Goal: Find specific page/section: Find specific page/section

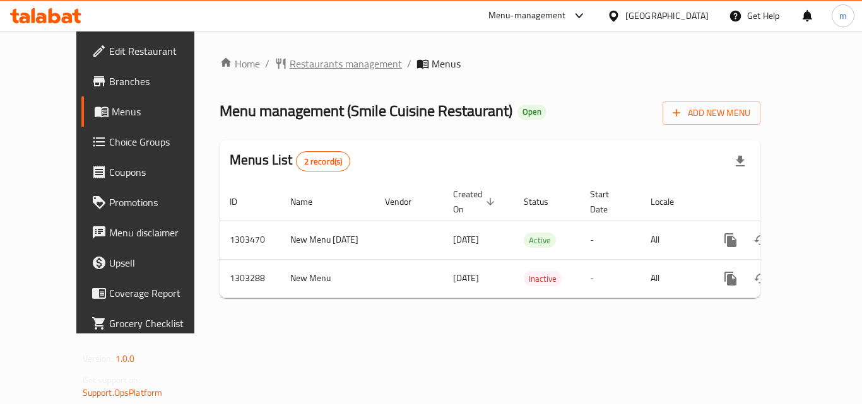
click at [311, 65] on span "Restaurants management" at bounding box center [345, 63] width 112 height 15
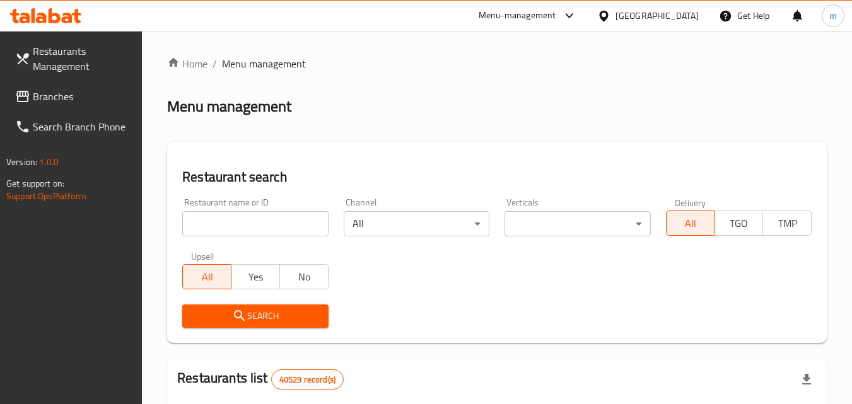
click at [255, 217] on input "search" at bounding box center [255, 223] width 146 height 25
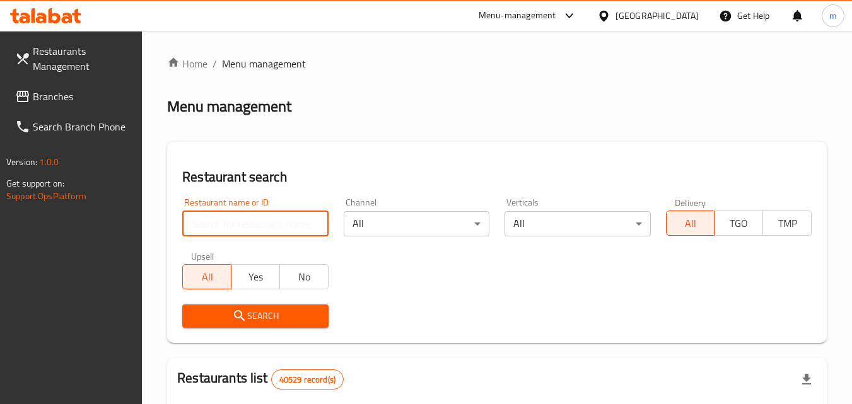
paste input "702726"
type input "702726"
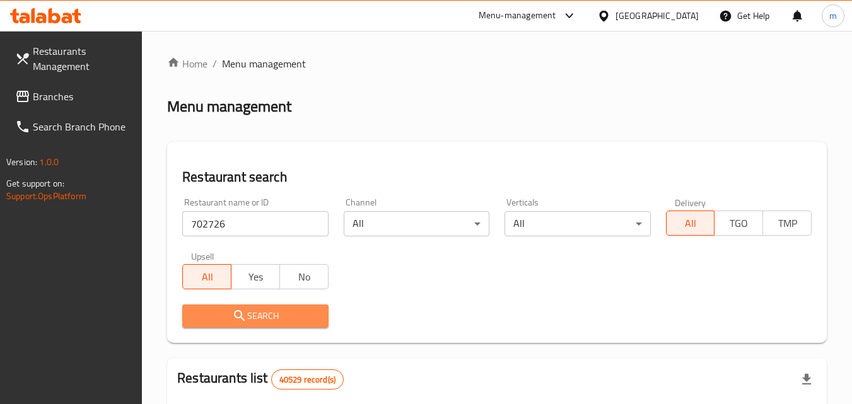
click at [278, 308] on span "Search" at bounding box center [255, 316] width 126 height 16
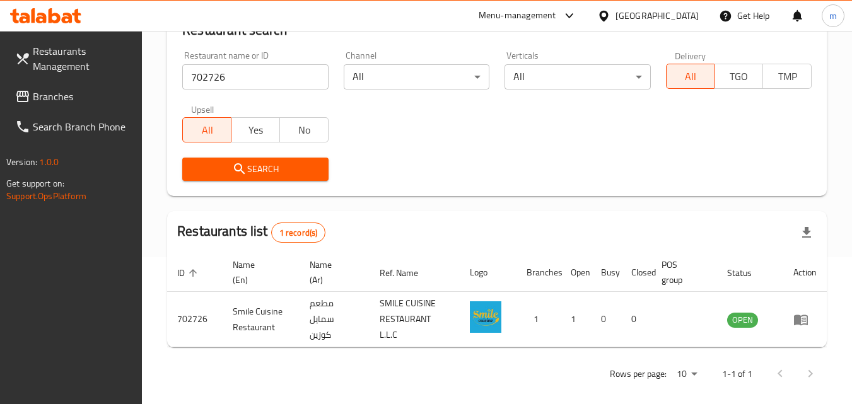
scroll to position [158, 0]
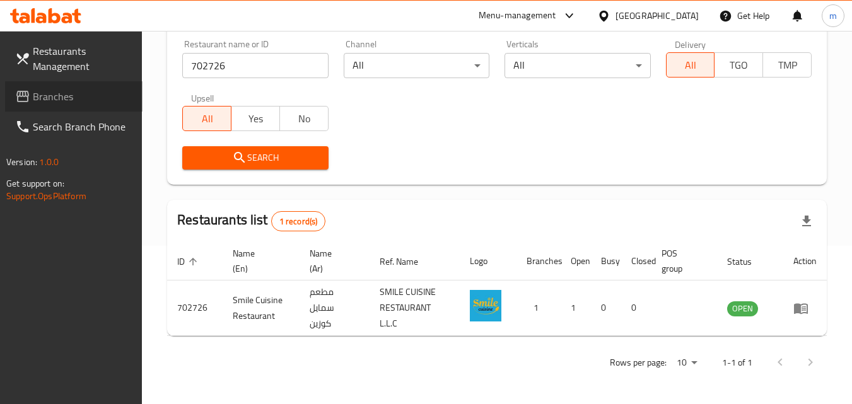
click at [47, 107] on link "Branches" at bounding box center [73, 96] width 137 height 30
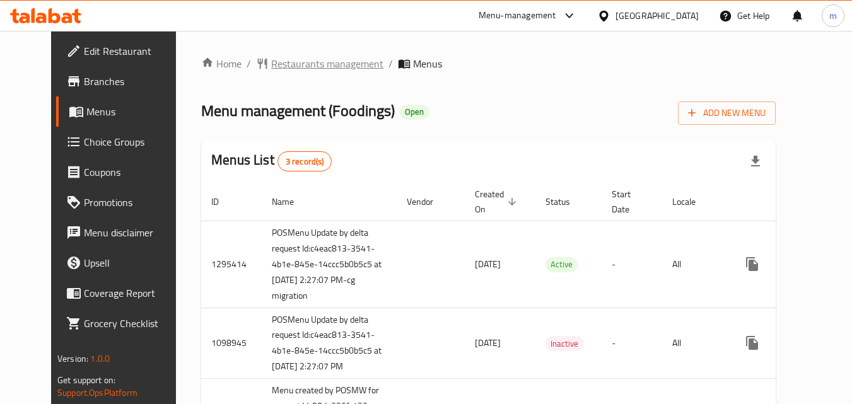
click at [279, 62] on span "Restaurants management" at bounding box center [327, 63] width 112 height 15
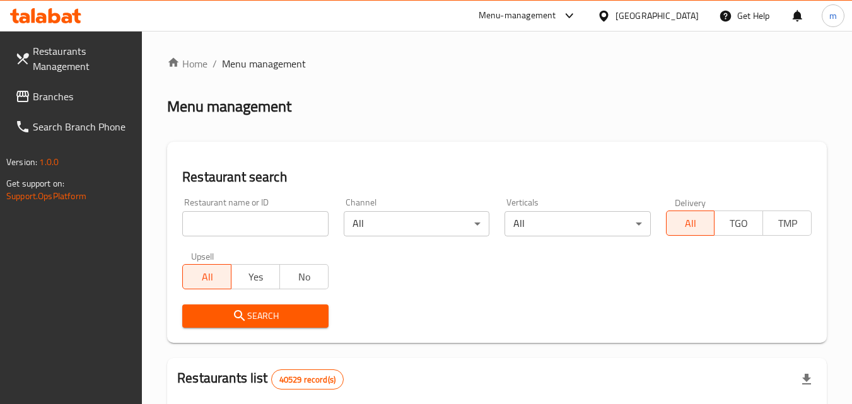
click at [314, 227] on input "search" at bounding box center [255, 223] width 146 height 25
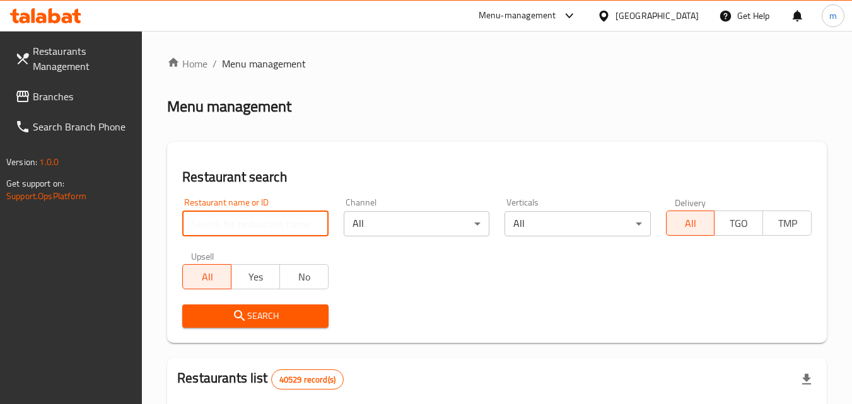
paste input "612513"
type input "612513"
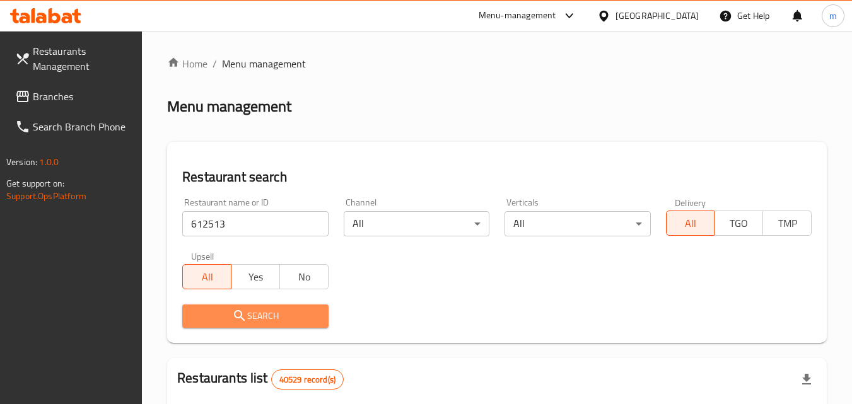
click at [309, 317] on span "Search" at bounding box center [255, 316] width 126 height 16
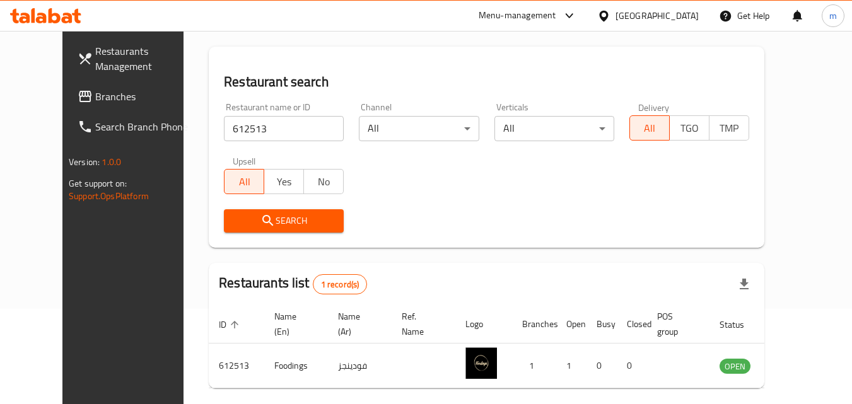
scroll to position [126, 0]
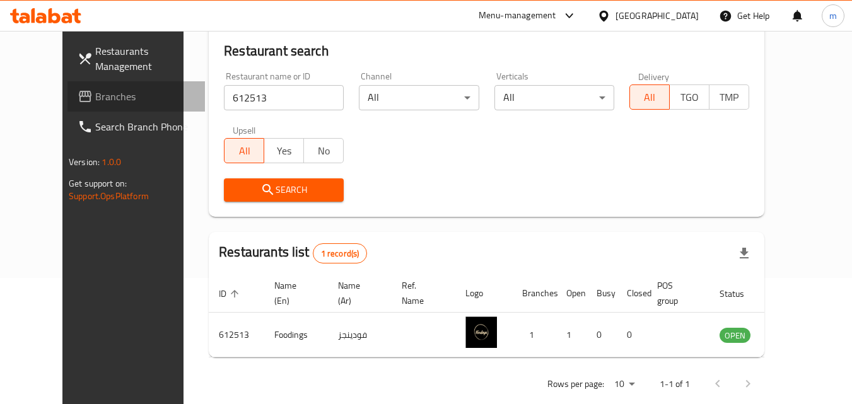
click at [67, 85] on link "Branches" at bounding box center [135, 96] width 137 height 30
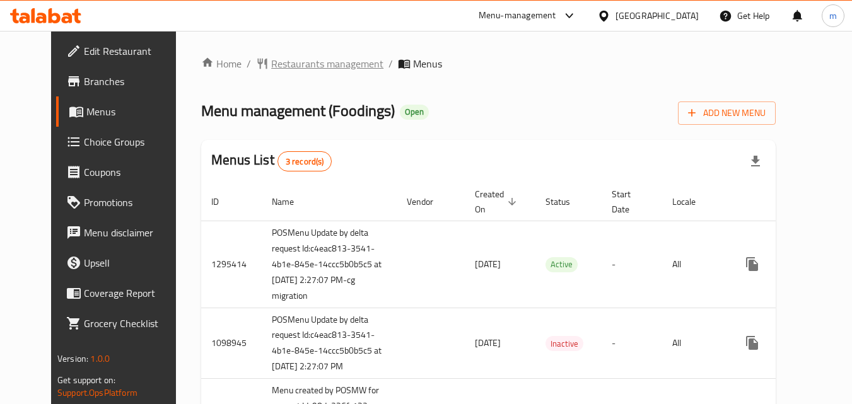
click at [273, 69] on span "Restaurants management" at bounding box center [327, 63] width 112 height 15
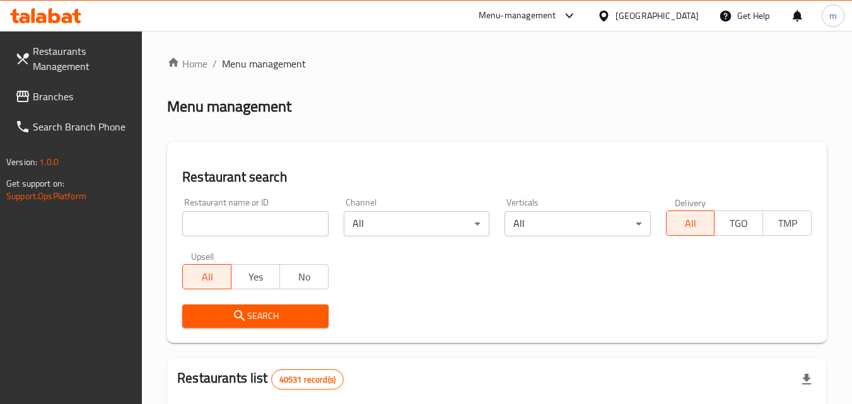
click at [271, 225] on input "search" at bounding box center [255, 223] width 146 height 25
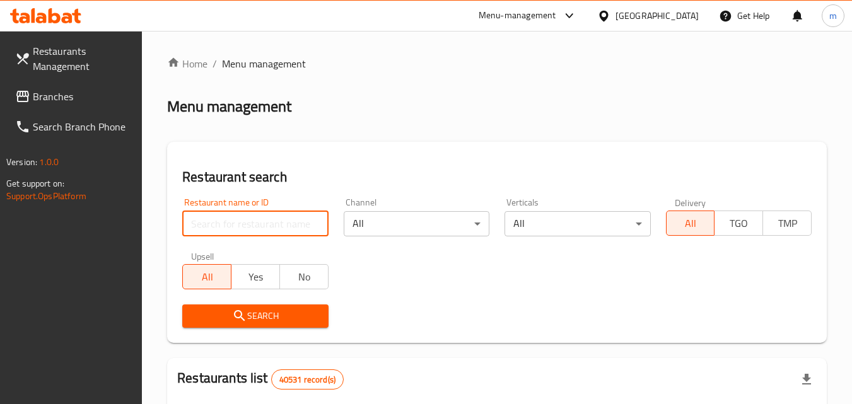
paste input "612513"
type input "612513"
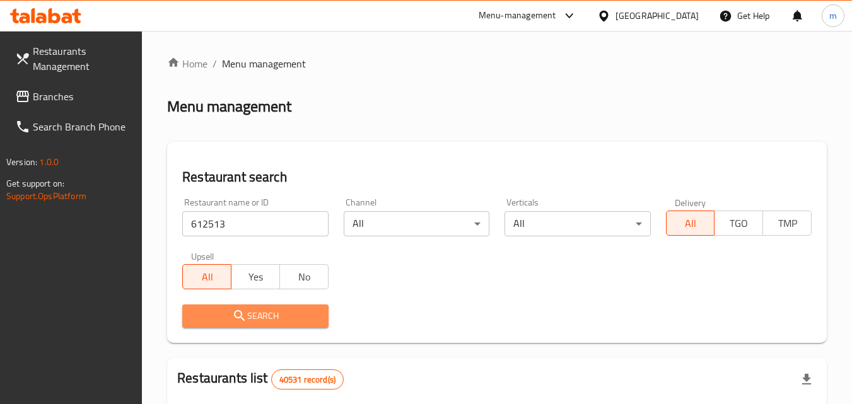
click at [291, 307] on button "Search" at bounding box center [255, 316] width 146 height 23
click at [291, 307] on div at bounding box center [426, 202] width 852 height 404
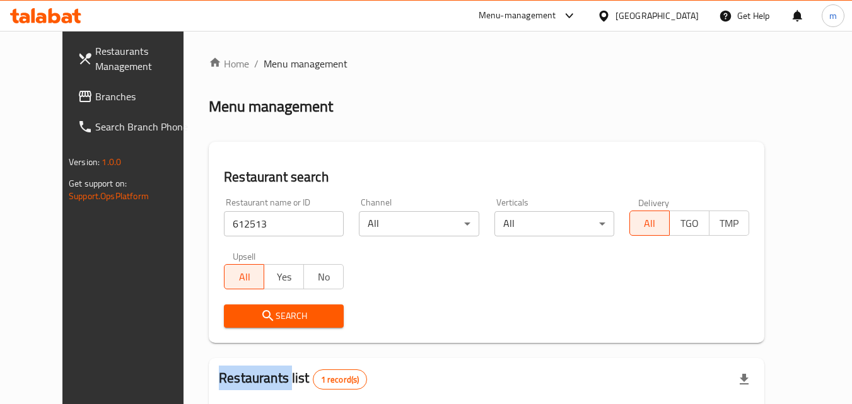
click at [79, 94] on icon at bounding box center [85, 96] width 13 height 11
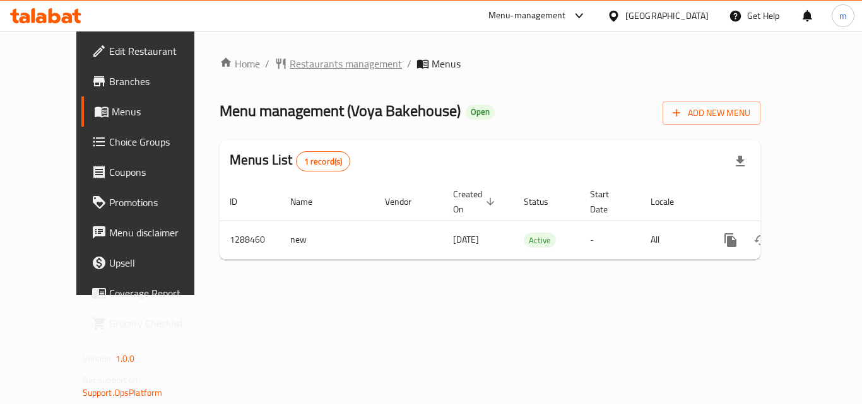
click at [306, 56] on span "Restaurants management" at bounding box center [345, 63] width 112 height 15
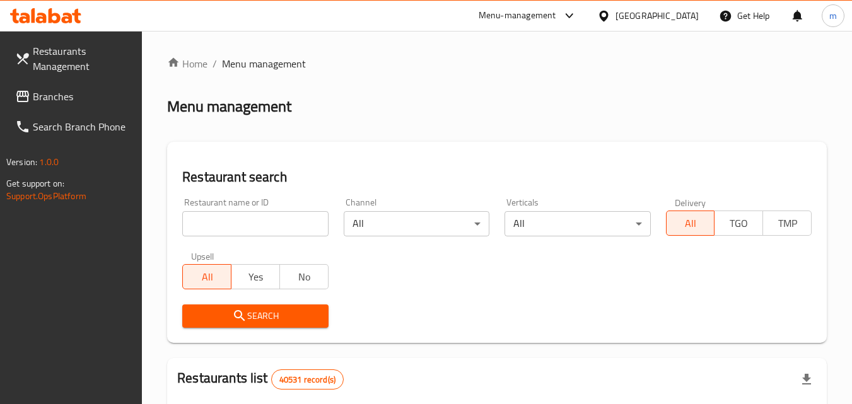
click at [248, 228] on input "search" at bounding box center [255, 223] width 146 height 25
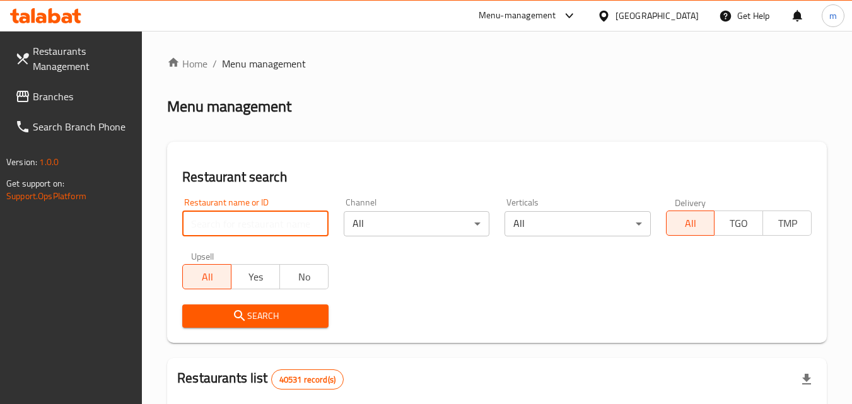
paste input "697204"
type input "697204"
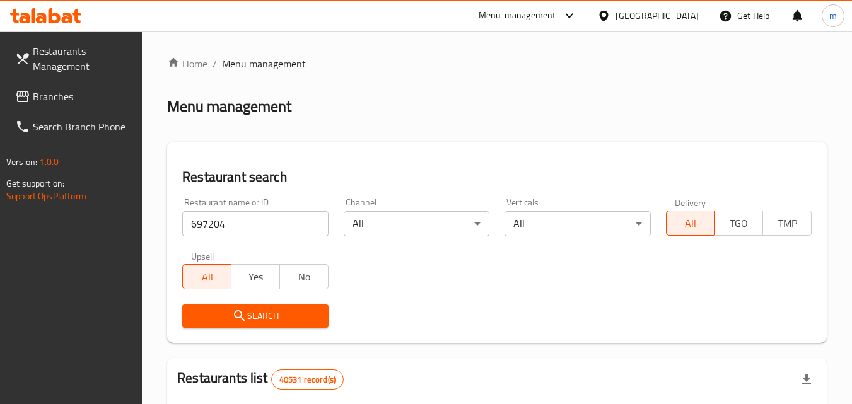
click at [285, 312] on span "Search" at bounding box center [255, 316] width 126 height 16
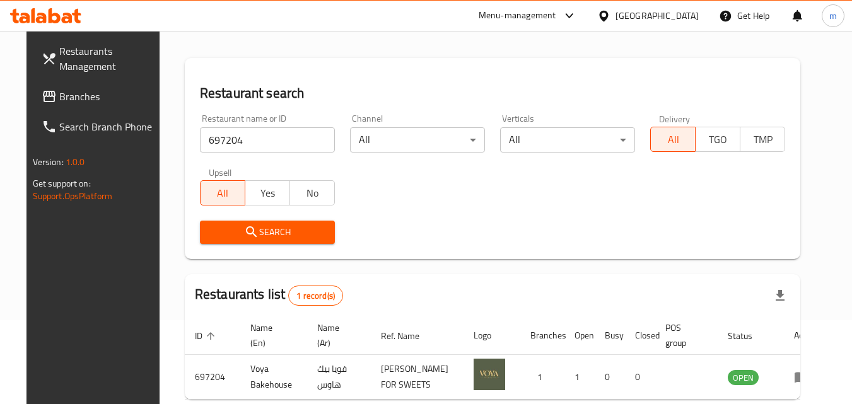
scroll to position [63, 0]
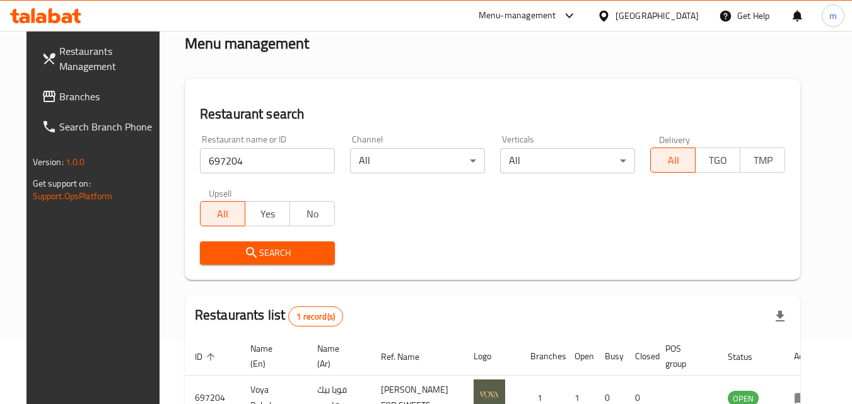
click at [639, 1] on div "United Arab Emirates" at bounding box center [648, 16] width 122 height 30
click at [646, 25] on div "United Arab Emirates" at bounding box center [648, 16] width 122 height 30
click at [646, 14] on div "United Arab Emirates" at bounding box center [657, 16] width 83 height 14
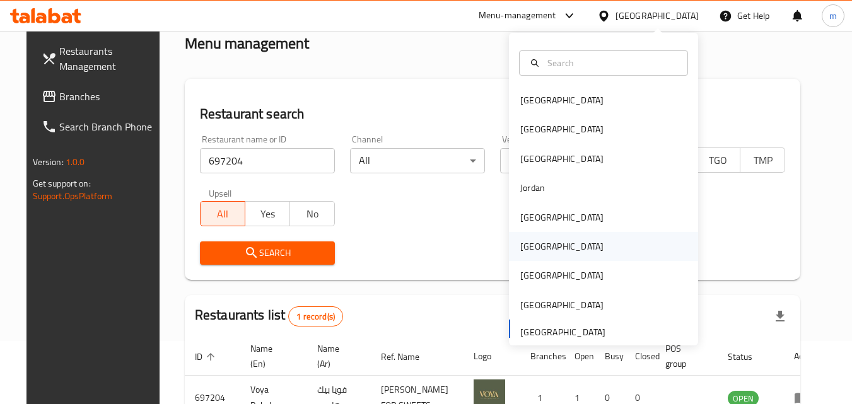
click at [534, 242] on div "[GEOGRAPHIC_DATA]" at bounding box center [561, 247] width 83 height 14
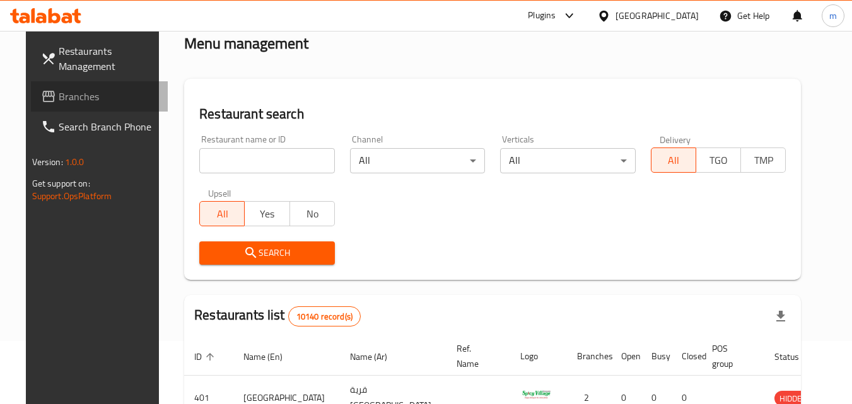
click at [59, 96] on span "Branches" at bounding box center [109, 96] width 100 height 15
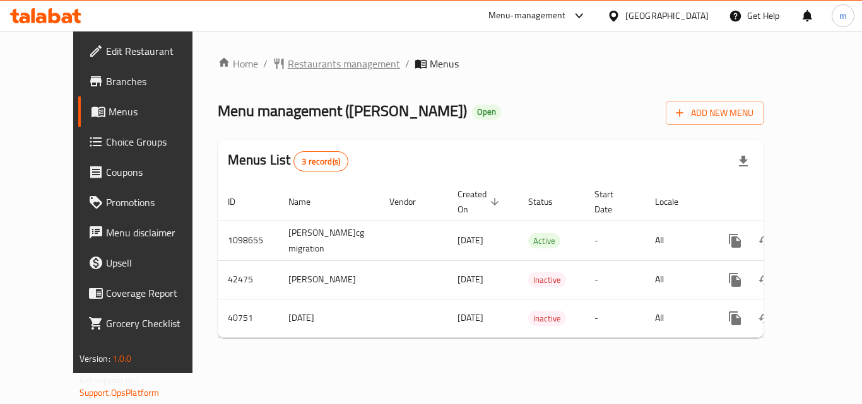
click at [288, 67] on span "Restaurants management" at bounding box center [344, 63] width 112 height 15
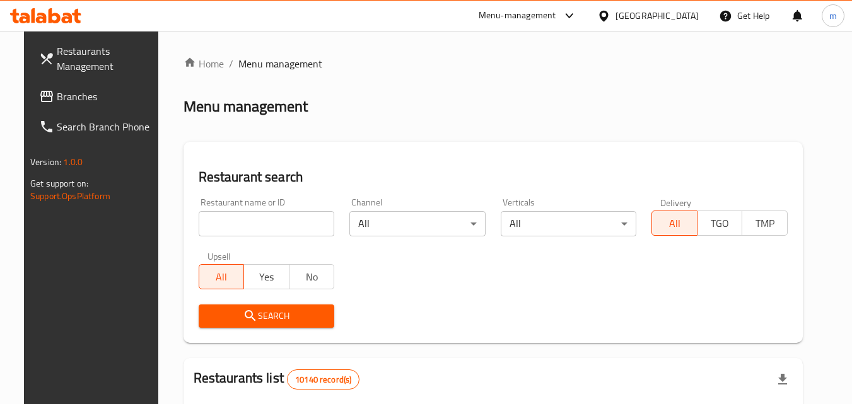
click at [298, 215] on input "search" at bounding box center [267, 223] width 136 height 25
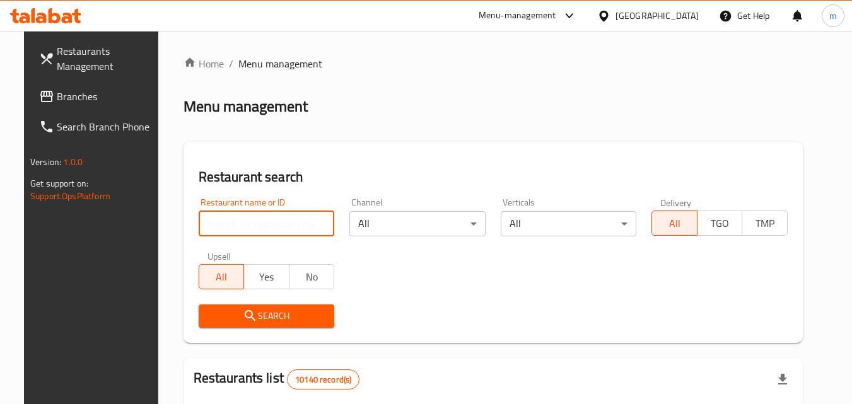
paste input "21179"
type input "21179"
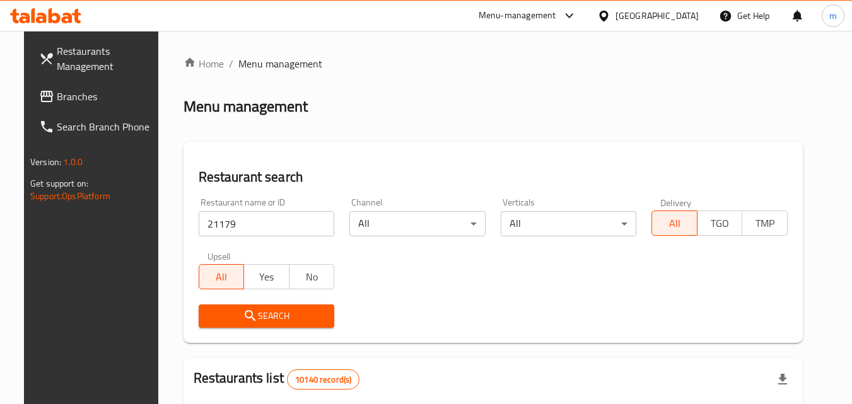
click at [302, 313] on span "Search" at bounding box center [267, 316] width 116 height 16
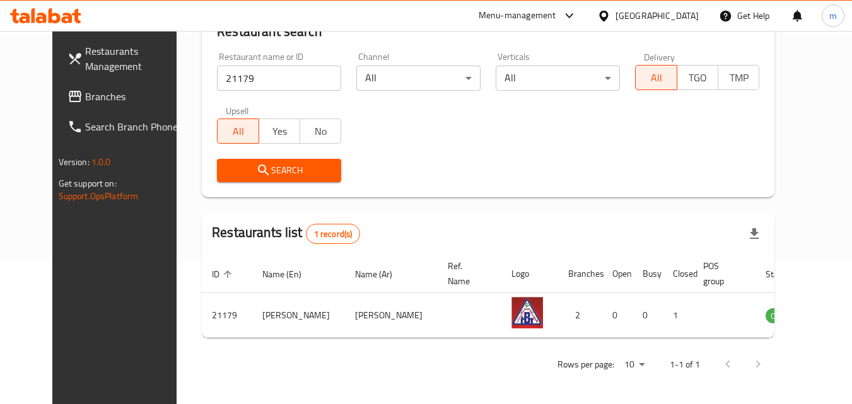
scroll to position [148, 0]
